Goal: Navigation & Orientation: Find specific page/section

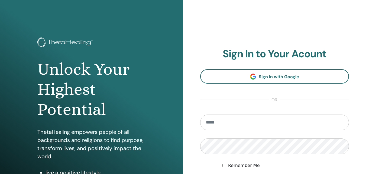
click at [357, 105] on div "**********" at bounding box center [274, 130] width 183 height 260
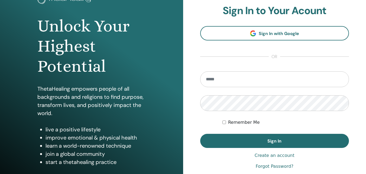
scroll to position [32, 0]
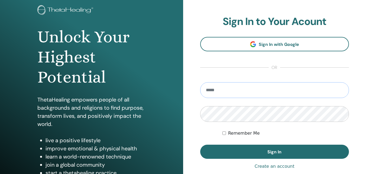
click at [308, 90] on input "email" at bounding box center [274, 90] width 149 height 16
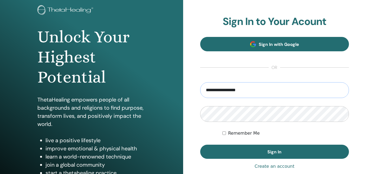
type input "**********"
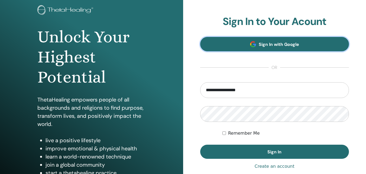
click at [289, 42] on span "Sign In with Google" at bounding box center [279, 44] width 40 height 6
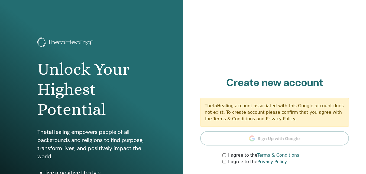
click at [360, 66] on div "Sign In to Your Acount Sign In with Google or Remember Me Sign In Create new ac…" at bounding box center [274, 130] width 183 height 260
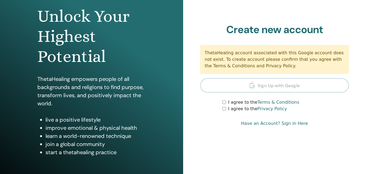
scroll to position [54, 0]
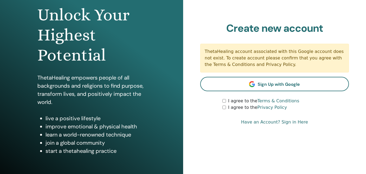
click at [340, 111] on div "Sign In to Your Acount Sign In with Google or Remember Me Sign In Create new ac…" at bounding box center [274, 76] width 149 height 108
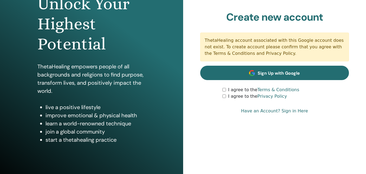
scroll to position [65, 0]
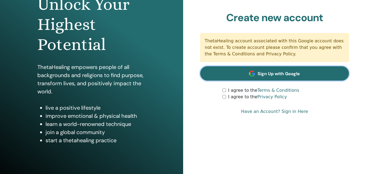
click at [303, 73] on link "Sign Up with Google" at bounding box center [274, 73] width 149 height 14
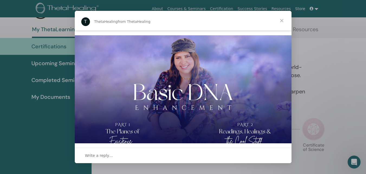
scroll to position [148, 0]
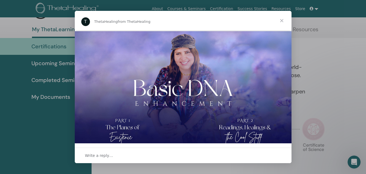
click at [347, 59] on div "Intercom messenger" at bounding box center [183, 87] width 366 height 174
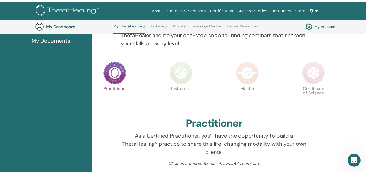
scroll to position [0, 0]
